Goal: Information Seeking & Learning: Learn about a topic

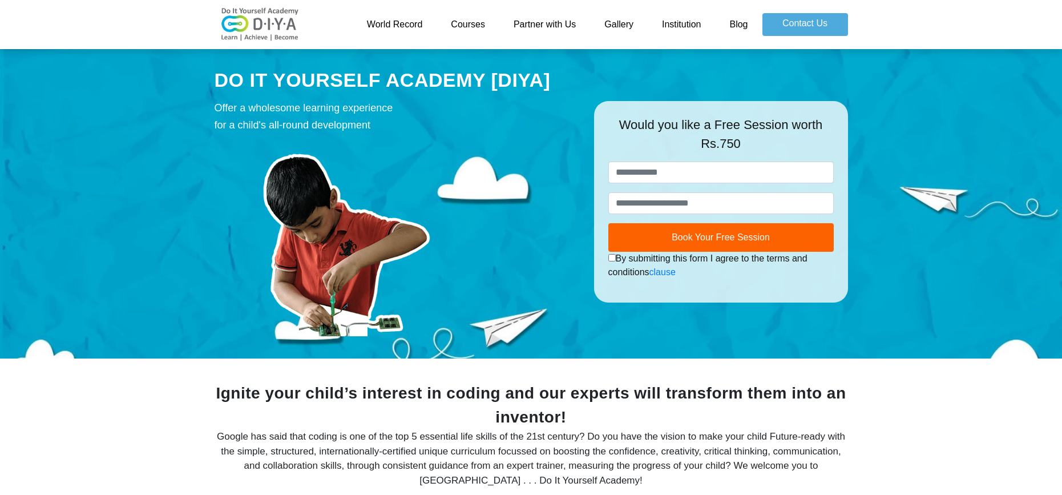
click at [468, 26] on link "Courses" at bounding box center [468, 24] width 63 height 23
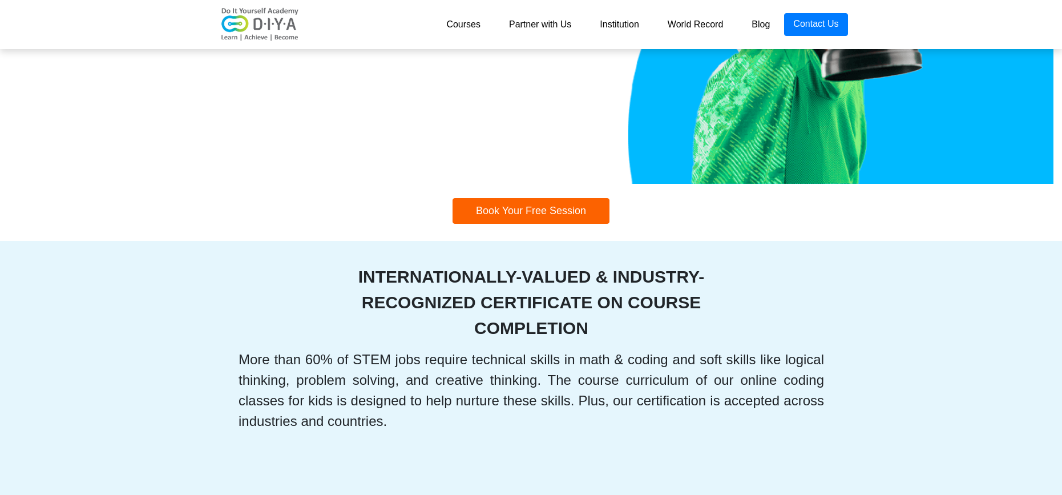
scroll to position [2300, 0]
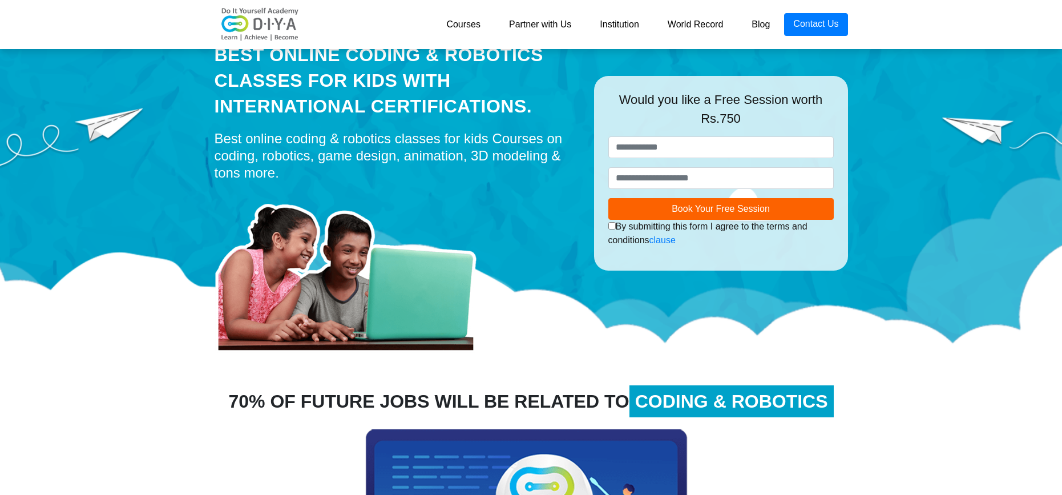
scroll to position [0, 0]
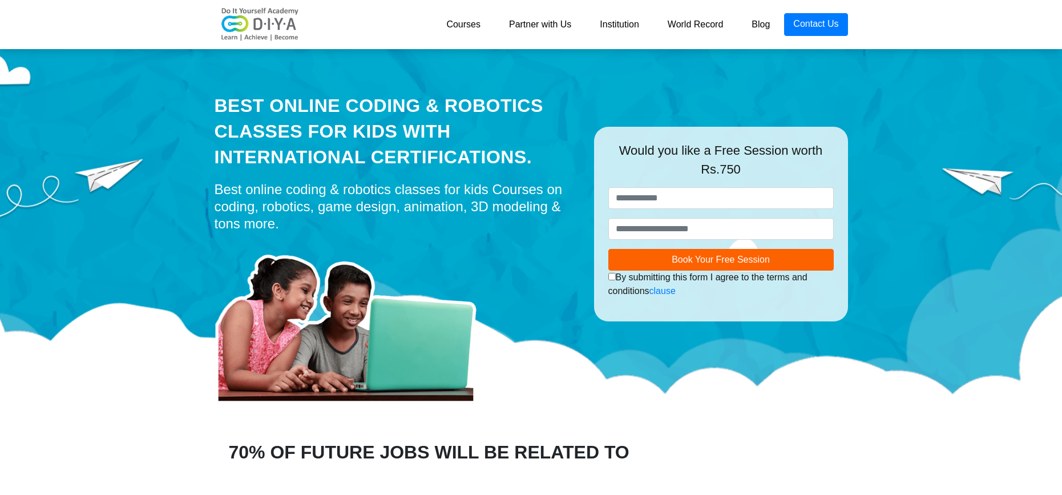
click at [463, 25] on link "Courses" at bounding box center [463, 24] width 63 height 23
